Goal: Transaction & Acquisition: Purchase product/service

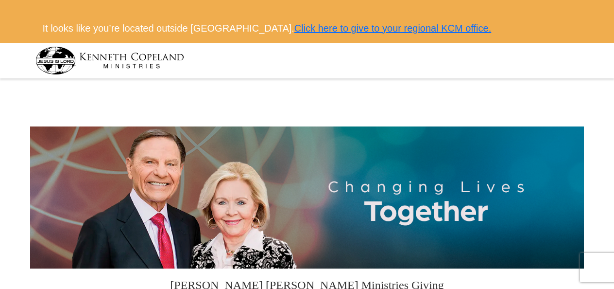
select select "MD"
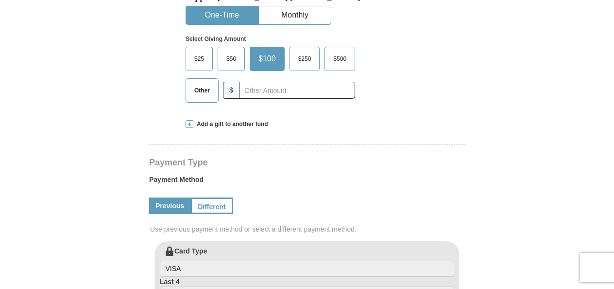
scroll to position [363, 0]
click at [204, 97] on label "Other" at bounding box center [202, 89] width 32 height 23
click at [0, 0] on input "Other" at bounding box center [0, 0] width 0 height 0
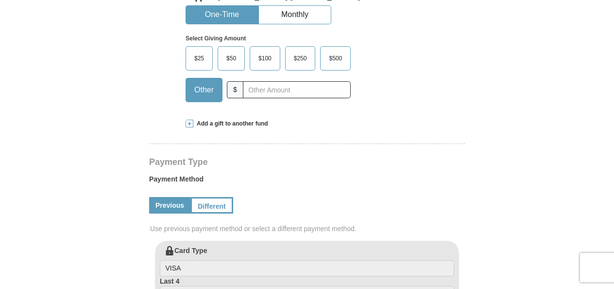
click at [191, 123] on span at bounding box center [190, 124] width 8 height 8
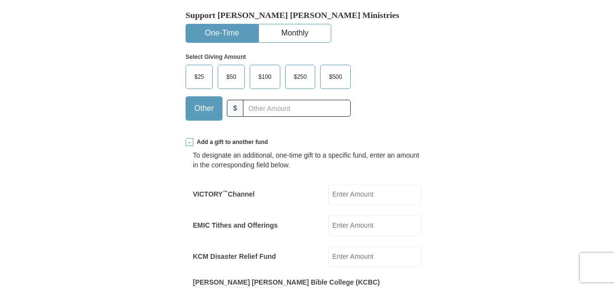
scroll to position [344, 0]
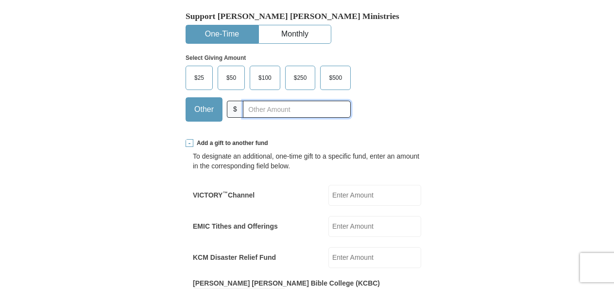
click at [279, 108] on input "text" at bounding box center [297, 109] width 108 height 17
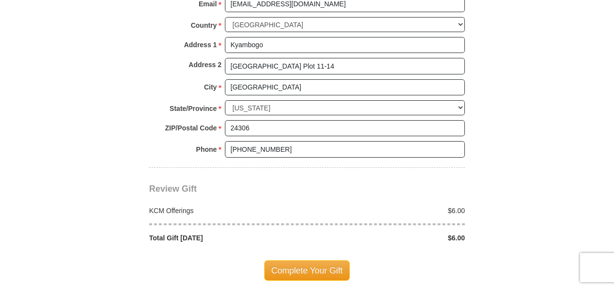
scroll to position [949, 0]
type input "6"
click at [320, 260] on span "Complete Your Gift" at bounding box center [307, 270] width 86 height 20
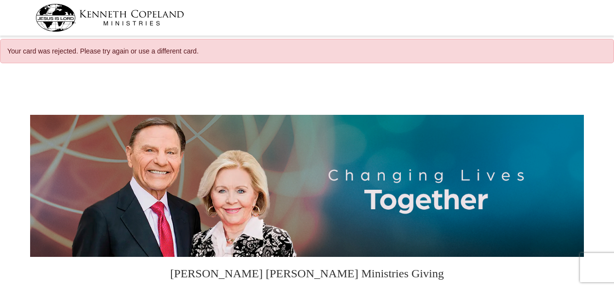
select select "MD"
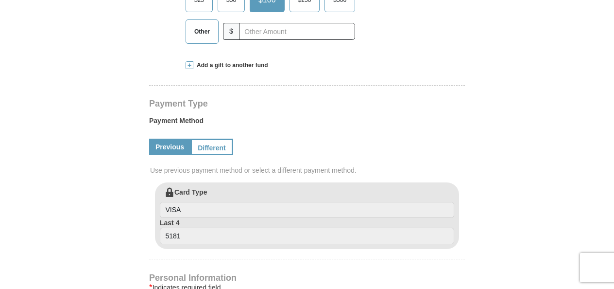
scroll to position [453, 0]
click at [203, 31] on span "Other" at bounding box center [202, 31] width 25 height 15
click at [0, 0] on input "Other" at bounding box center [0, 0] width 0 height 0
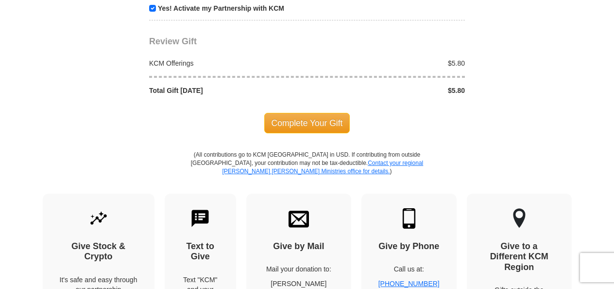
scroll to position [1057, 0]
type input "5.8"
click at [314, 126] on span "Complete Your Gift" at bounding box center [307, 123] width 86 height 20
